Goal: Task Accomplishment & Management: Manage account settings

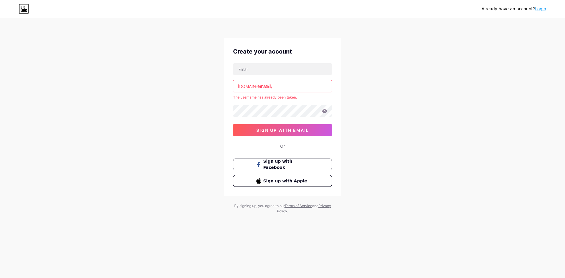
drag, startPoint x: 303, startPoint y: 81, endPoint x: 216, endPoint y: 96, distance: 88.2
click at [216, 96] on div "Already have an account? Login Create your account [DOMAIN_NAME]/ freeheem The …" at bounding box center [282, 116] width 565 height 233
click at [542, 9] on link "Login" at bounding box center [540, 8] width 11 height 5
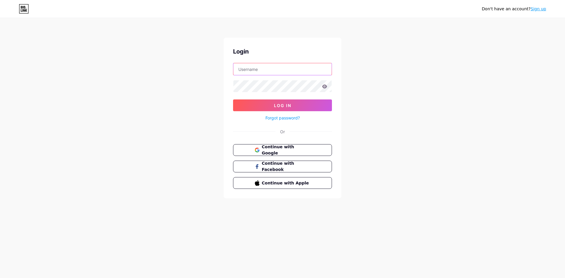
click at [267, 68] on input "text" at bounding box center [282, 69] width 98 height 12
type input "freeheem"
click at [316, 103] on button "Log In" at bounding box center [282, 105] width 99 height 12
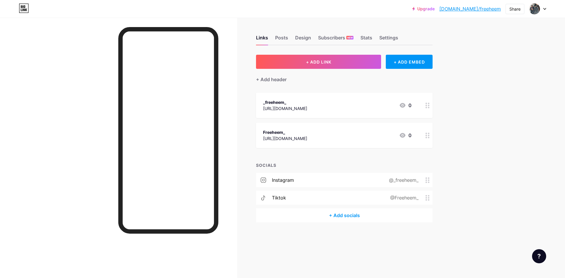
click at [342, 217] on div "+ Add socials" at bounding box center [344, 215] width 176 height 14
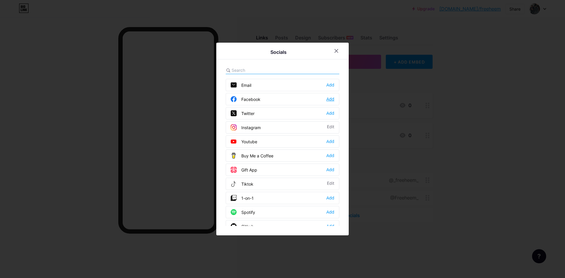
click at [329, 100] on div "Add" at bounding box center [330, 99] width 8 height 6
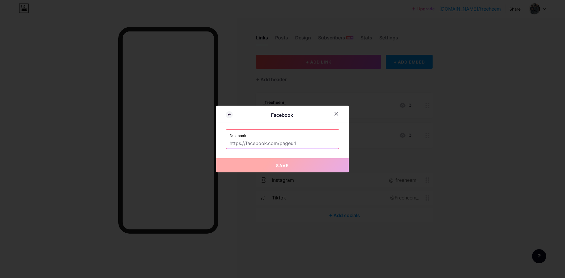
click at [263, 144] on input "text" at bounding box center [282, 143] width 106 height 10
